Goal: Task Accomplishment & Management: Manage account settings

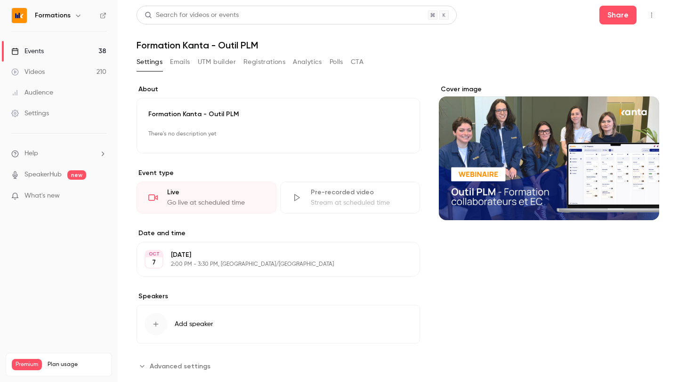
click at [49, 10] on div "Formations" at bounding box center [63, 15] width 57 height 11
click at [66, 19] on h6 "Formations" at bounding box center [53, 15] width 36 height 9
click at [74, 17] on icon "button" at bounding box center [78, 16] width 8 height 8
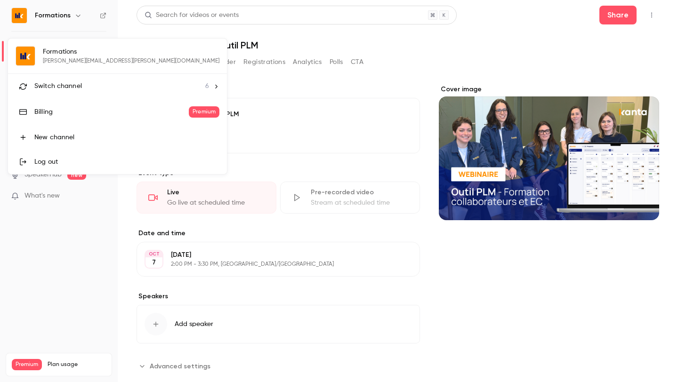
click at [80, 89] on span "Switch channel" at bounding box center [58, 86] width 48 height 10
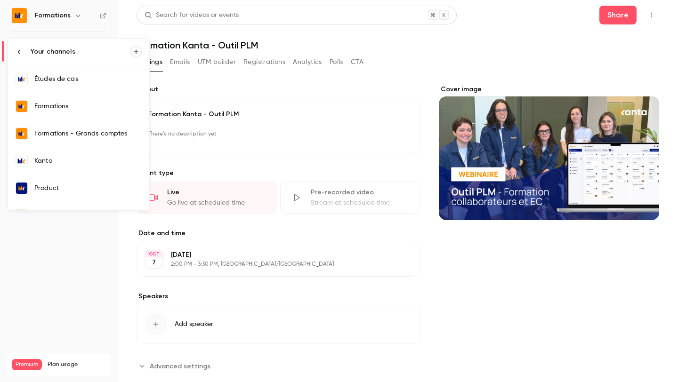
click at [78, 170] on link "Kanta" at bounding box center [78, 160] width 141 height 27
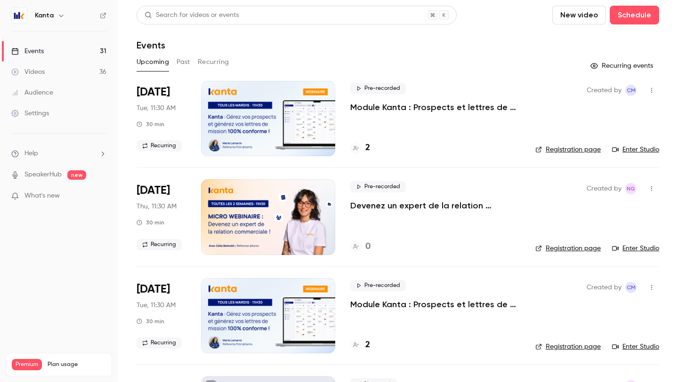
click at [186, 61] on button "Past" at bounding box center [184, 62] width 14 height 15
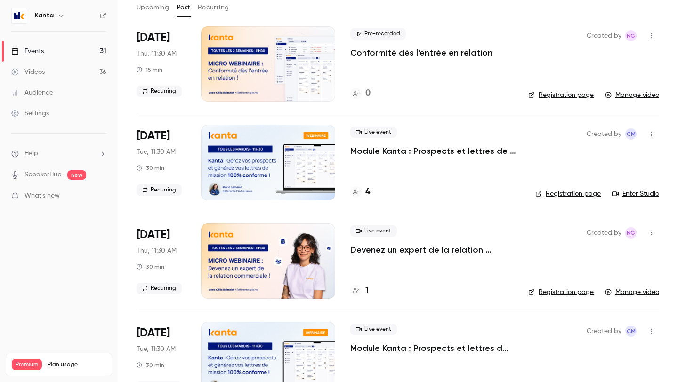
scroll to position [20, 0]
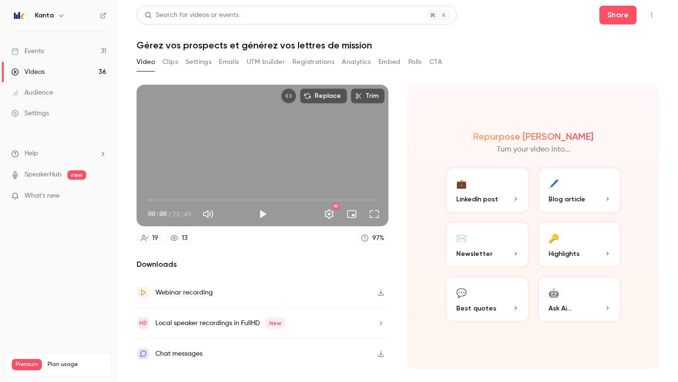
click at [650, 9] on button "Top Bar Actions" at bounding box center [651, 15] width 15 height 15
click at [409, 80] on div at bounding box center [339, 191] width 678 height 382
click at [650, 16] on icon "Top Bar Actions" at bounding box center [652, 15] width 8 height 7
click at [519, 57] on div at bounding box center [339, 191] width 678 height 382
click at [294, 65] on button "Registrations" at bounding box center [313, 62] width 42 height 15
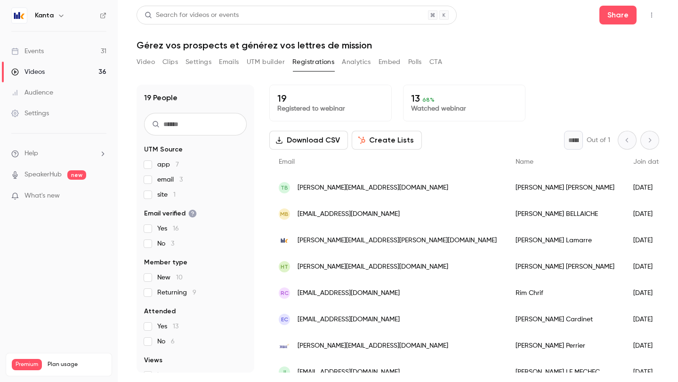
click at [300, 140] on button "Download CSV" at bounding box center [308, 140] width 79 height 19
click at [140, 67] on button "Video" at bounding box center [146, 62] width 18 height 15
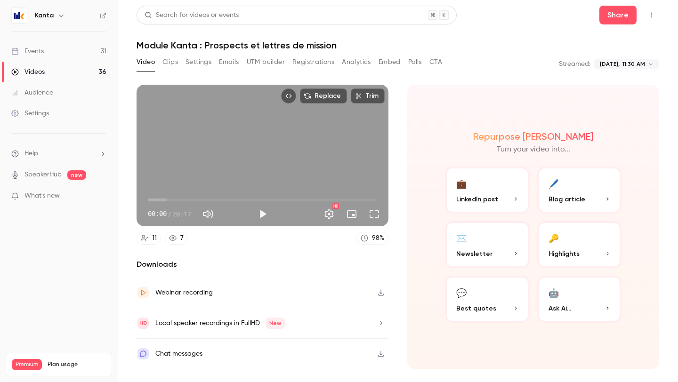
click at [302, 57] on button "Registrations" at bounding box center [313, 62] width 42 height 15
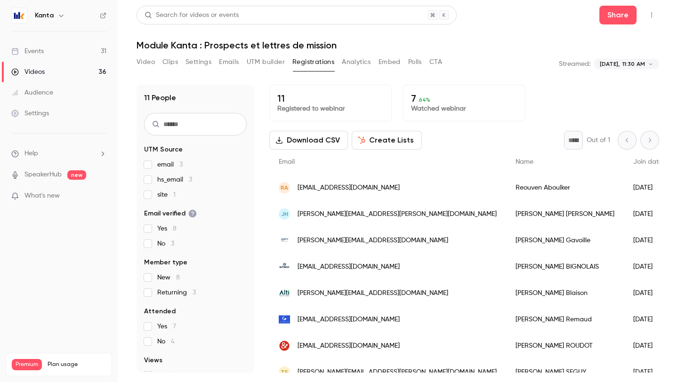
click at [145, 57] on button "Video" at bounding box center [146, 62] width 18 height 15
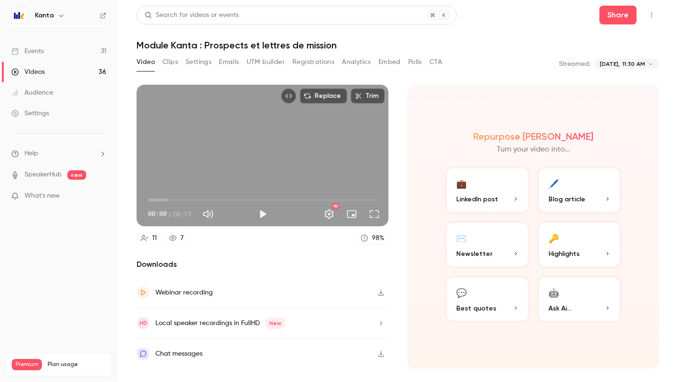
click at [324, 61] on button "Registrations" at bounding box center [313, 62] width 42 height 15
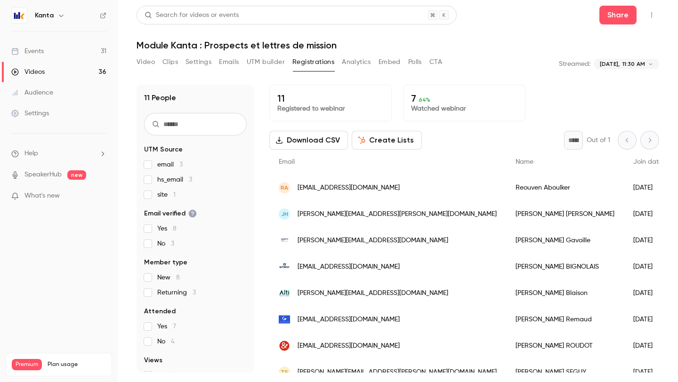
click at [326, 137] on button "Download CSV" at bounding box center [308, 140] width 79 height 19
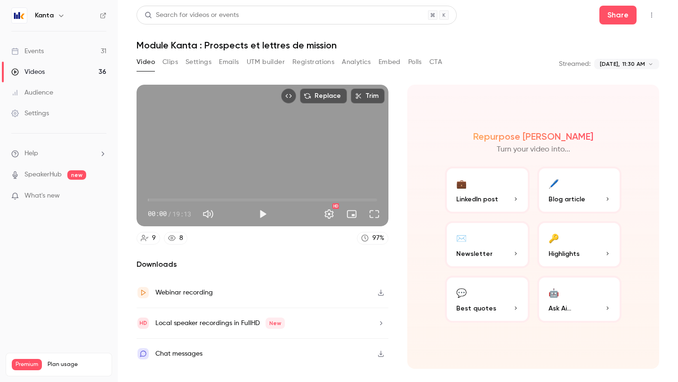
click at [433, 76] on div "Replace Trim 00:00 00:00 / 19:13 HD 9 8 97 % Downloads Webinar recording Local …" at bounding box center [398, 215] width 523 height 285
click at [323, 59] on button "Registrations" at bounding box center [313, 62] width 42 height 15
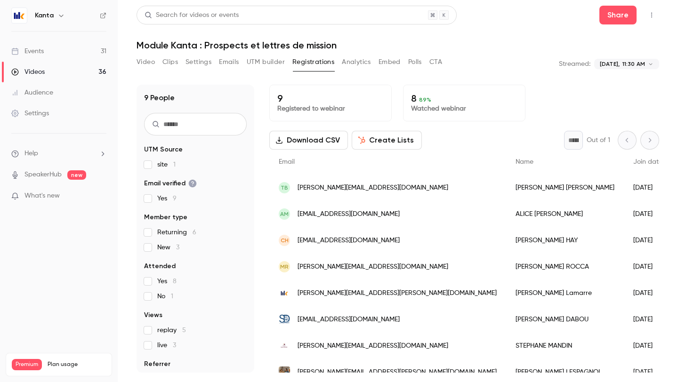
click at [312, 149] on button "Download CSV" at bounding box center [308, 140] width 79 height 19
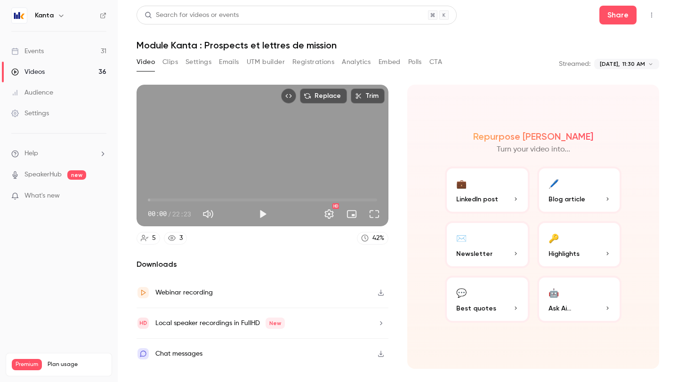
click at [316, 63] on button "Registrations" at bounding box center [313, 62] width 42 height 15
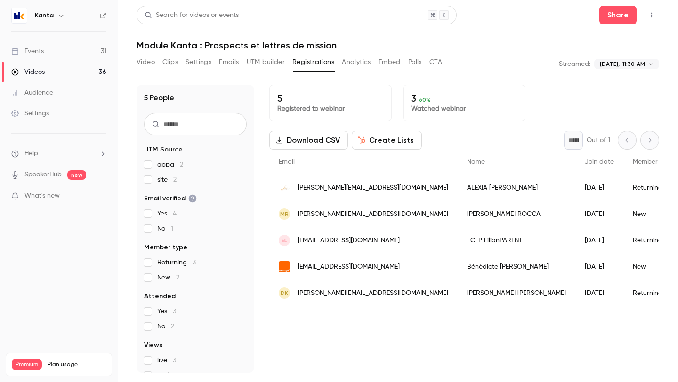
click at [326, 142] on button "Download CSV" at bounding box center [308, 140] width 79 height 19
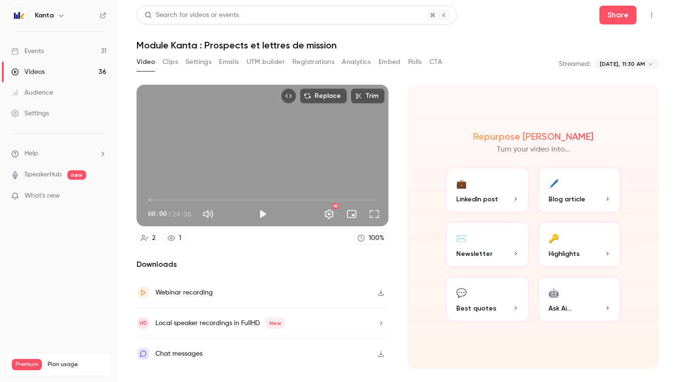
click at [306, 64] on button "Registrations" at bounding box center [313, 62] width 42 height 15
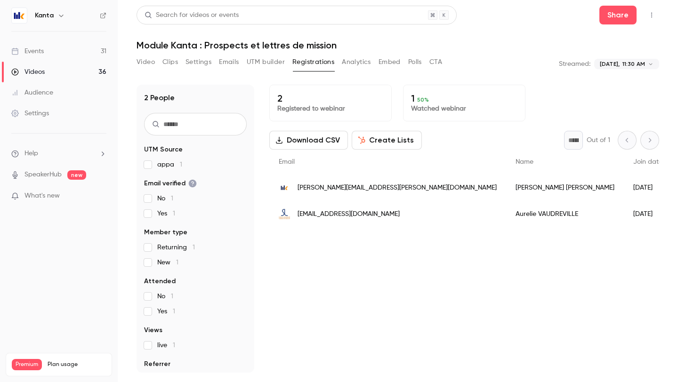
click at [311, 140] on button "Download CSV" at bounding box center [308, 140] width 79 height 19
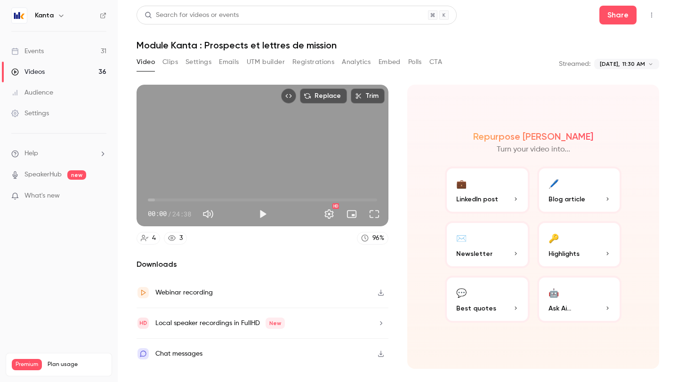
click at [464, 103] on div "Repurpose Ai Turn your video into... 💼 LinkedIn post 🖊️ Blog article ✉️ Newslet…" at bounding box center [533, 227] width 252 height 284
click at [311, 66] on button "Registrations" at bounding box center [313, 62] width 42 height 15
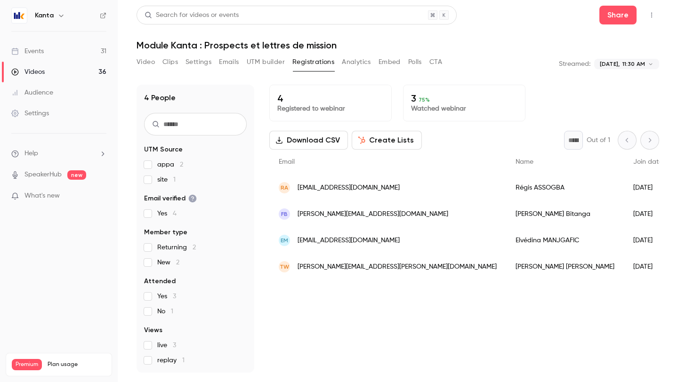
click at [314, 141] on button "Download CSV" at bounding box center [308, 140] width 79 height 19
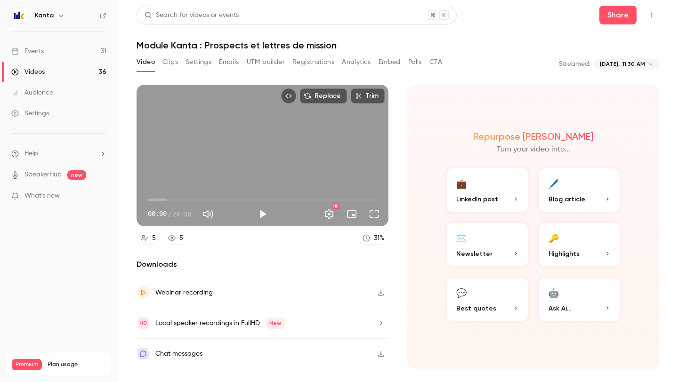
click at [508, 37] on header "Search for videos or events Share Module Kanta : Prospects et lettres de mission" at bounding box center [398, 28] width 523 height 45
click at [301, 65] on button "Registrations" at bounding box center [313, 62] width 42 height 15
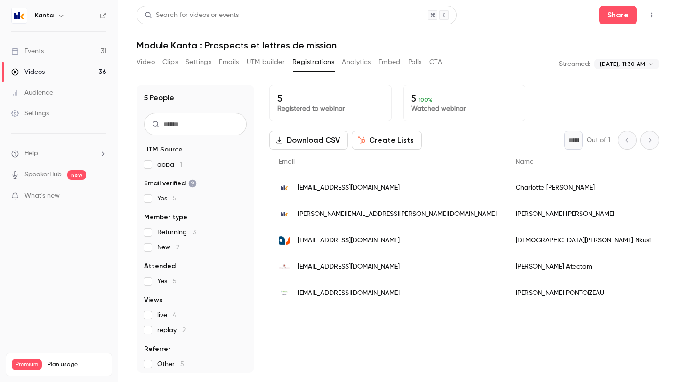
click at [316, 147] on button "Download CSV" at bounding box center [308, 140] width 79 height 19
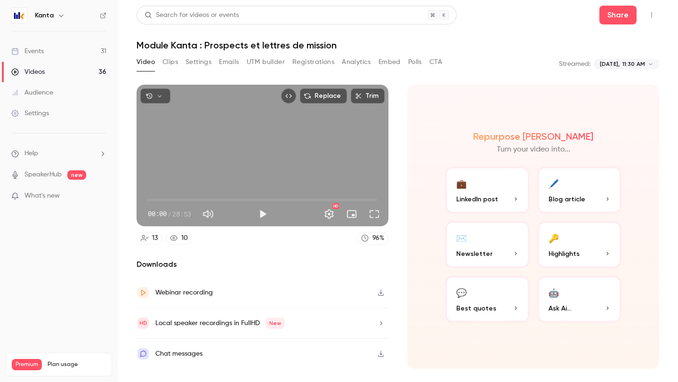
click at [313, 61] on button "Registrations" at bounding box center [313, 62] width 42 height 15
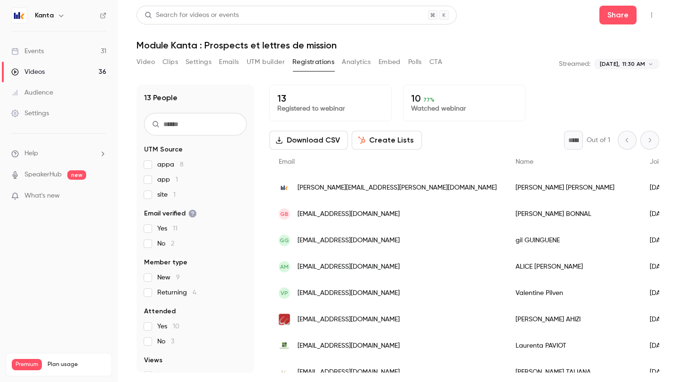
click at [294, 150] on div "Email" at bounding box center [387, 162] width 237 height 25
click at [294, 147] on button "Download CSV" at bounding box center [308, 140] width 79 height 19
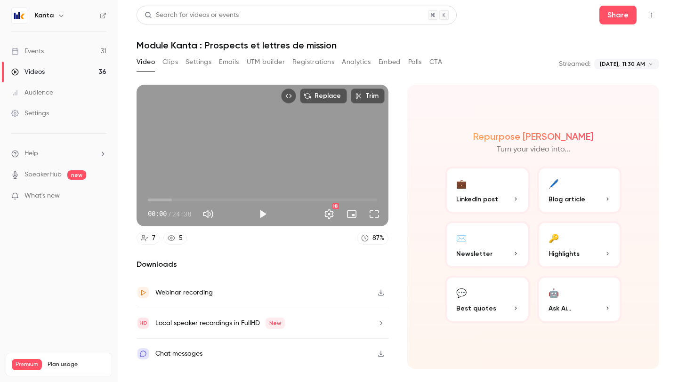
click at [323, 62] on button "Registrations" at bounding box center [313, 62] width 42 height 15
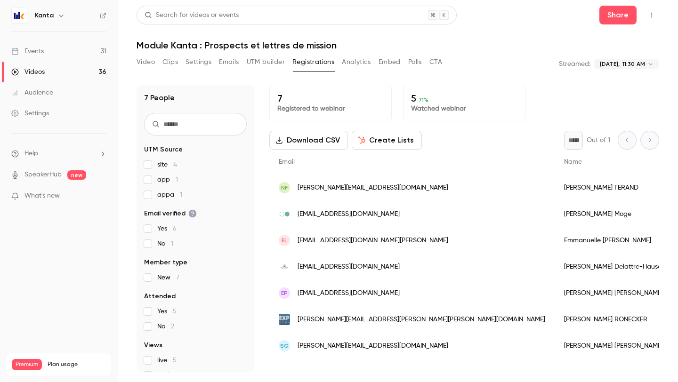
click at [318, 140] on button "Download CSV" at bounding box center [308, 140] width 79 height 19
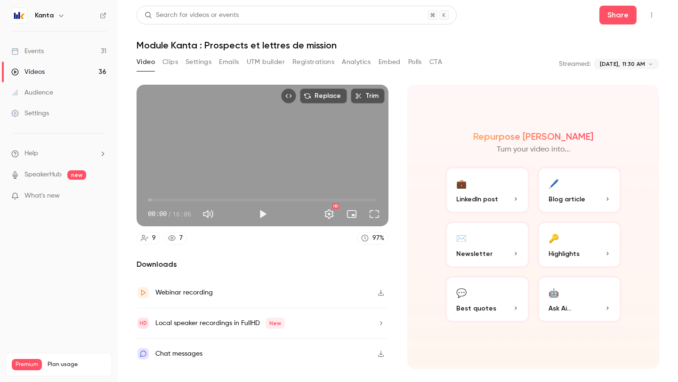
click at [304, 59] on button "Registrations" at bounding box center [313, 62] width 42 height 15
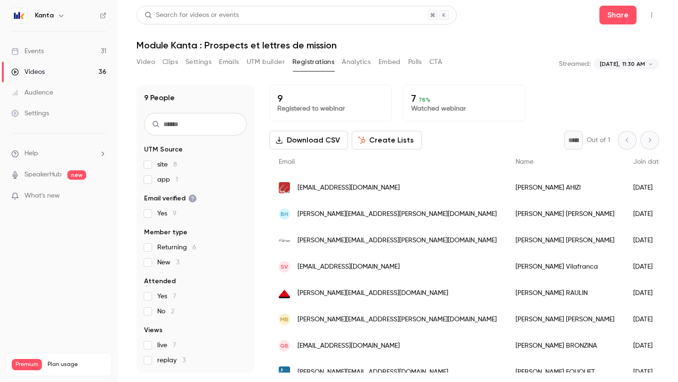
click at [308, 140] on button "Download CSV" at bounding box center [308, 140] width 79 height 19
